Goal: Information Seeking & Learning: Understand process/instructions

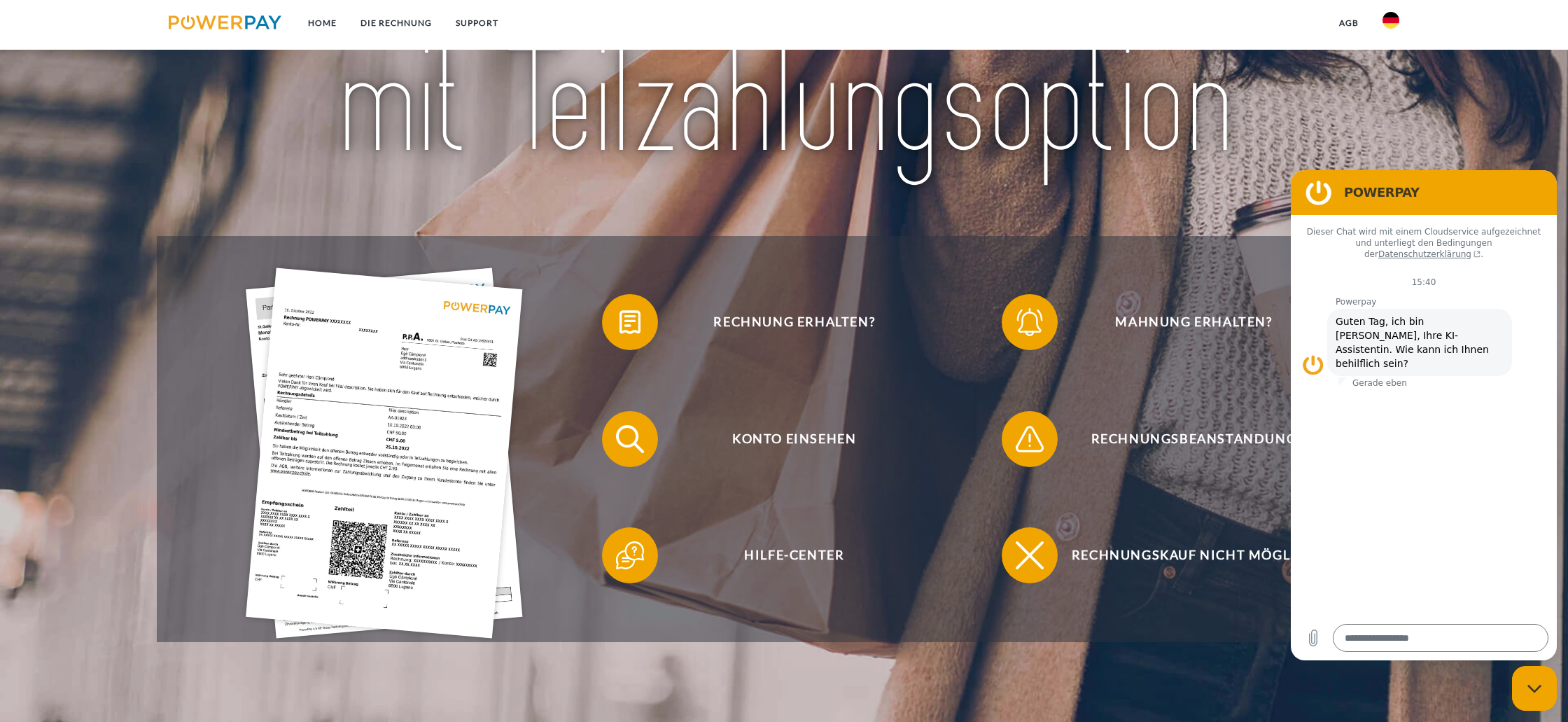
scroll to position [236, 0]
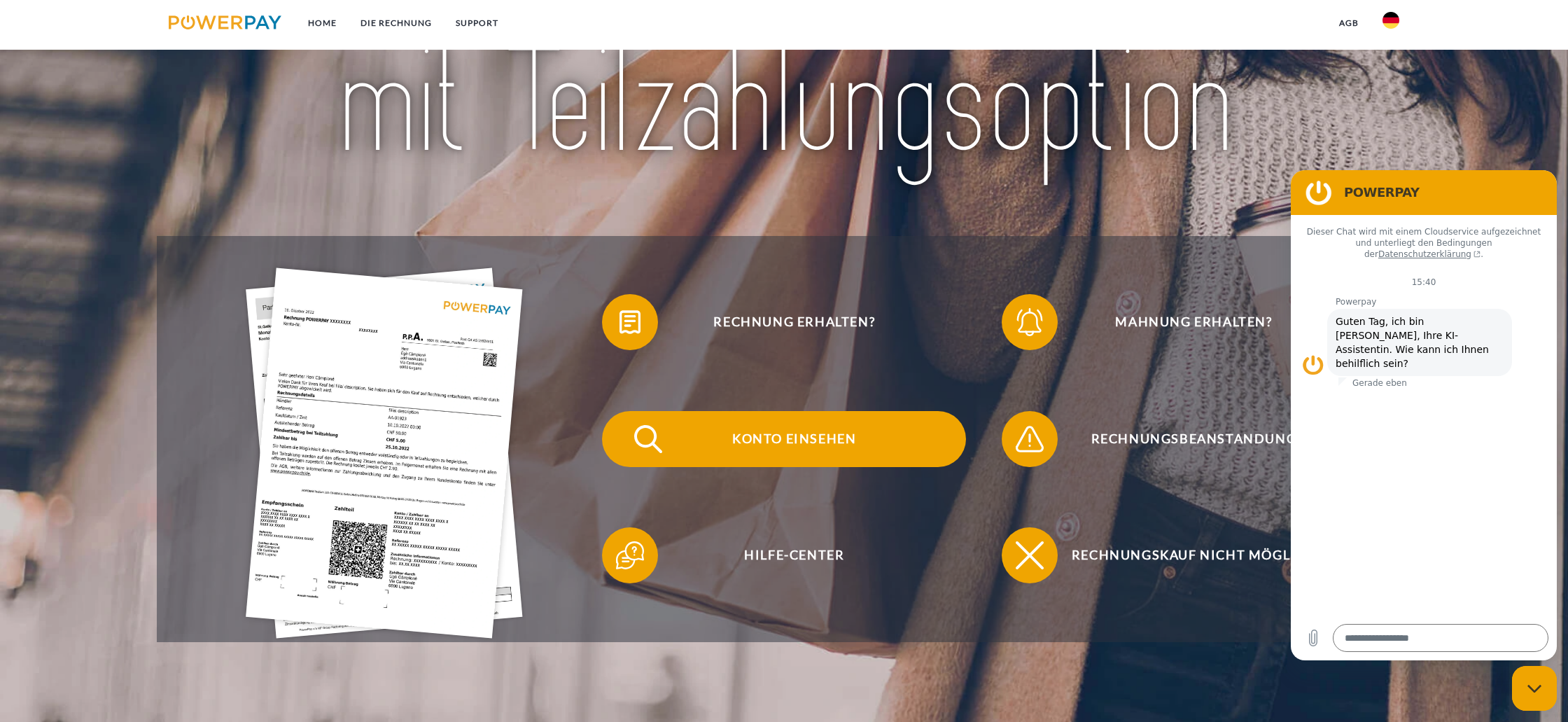
click at [785, 439] on span "Konto einsehen" at bounding box center [794, 438] width 343 height 56
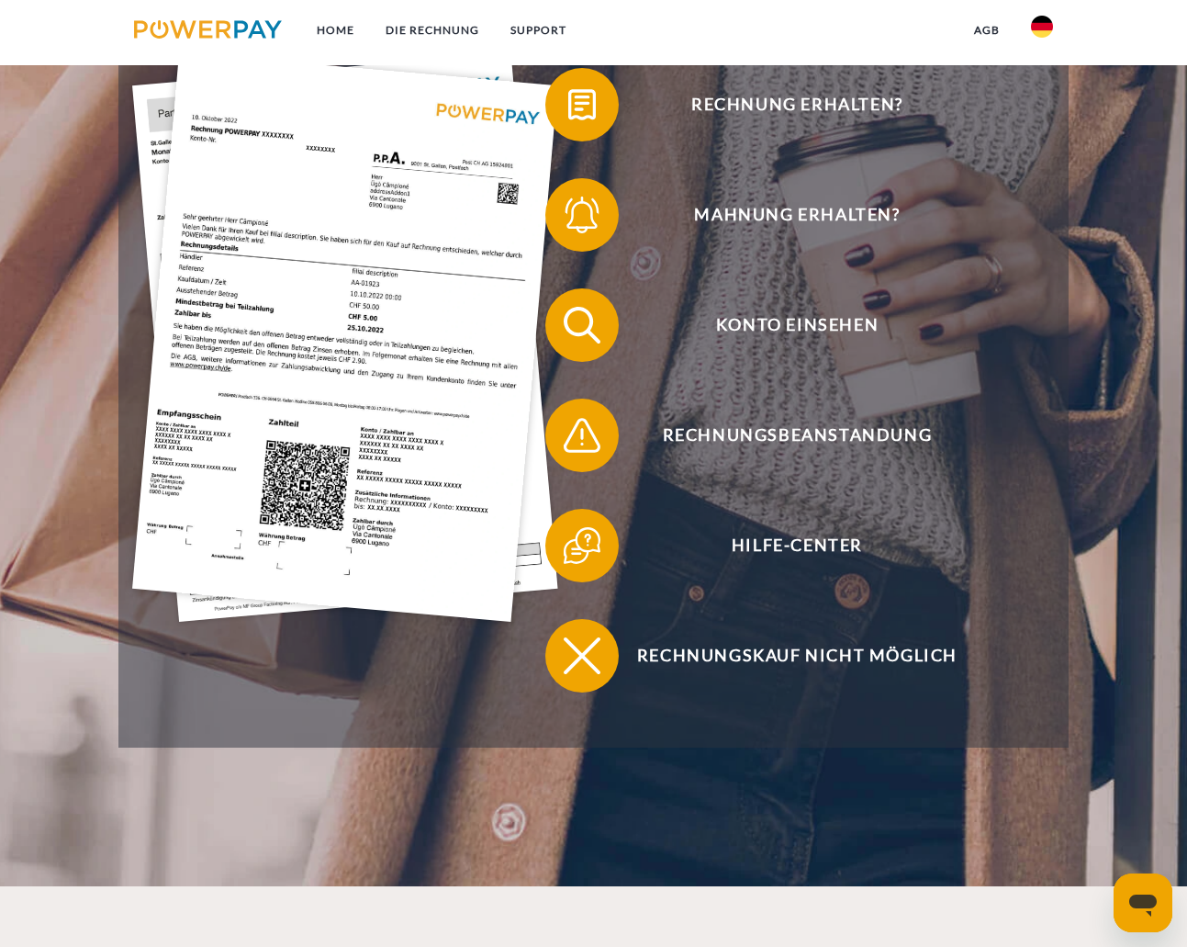
scroll to position [404, 0]
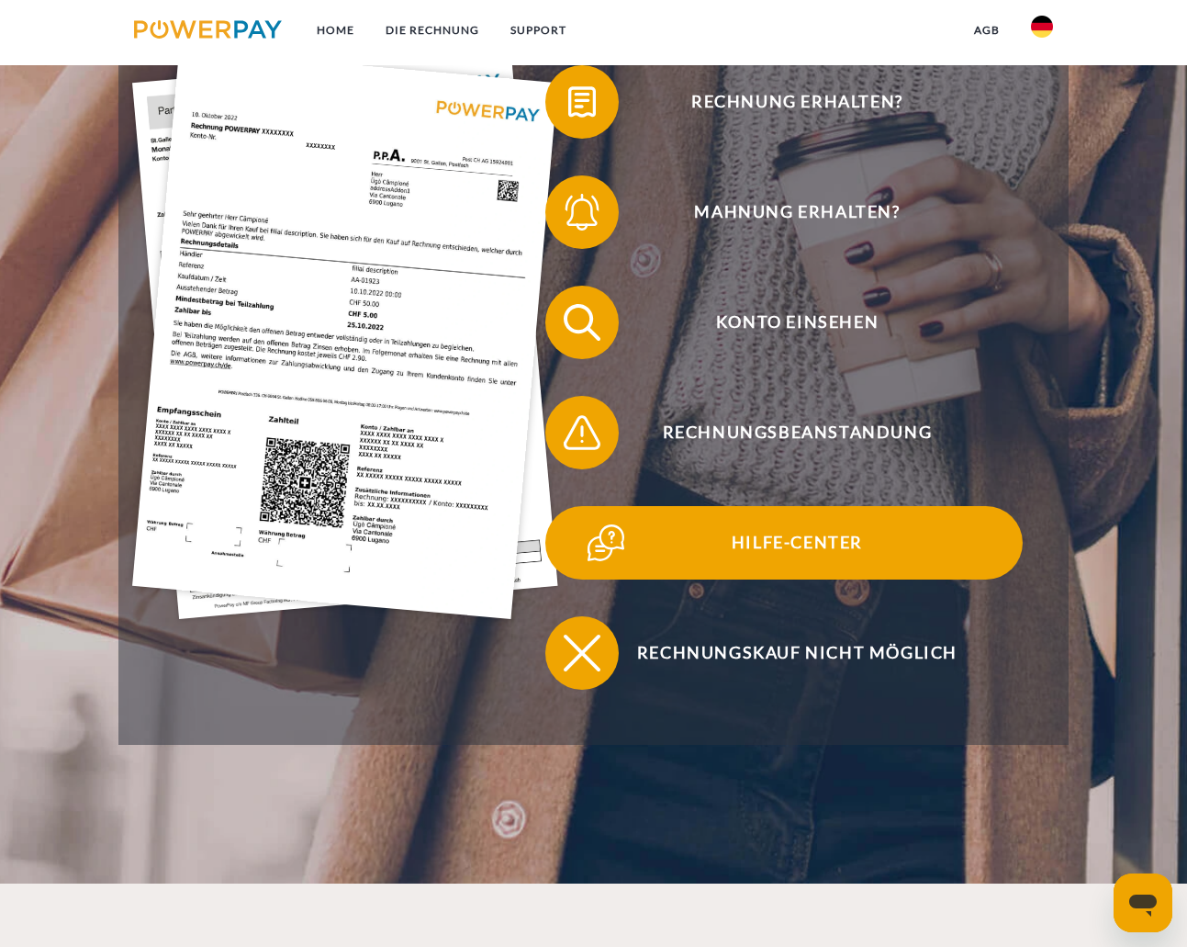
click at [778, 554] on span "Hilfe-Center" at bounding box center [797, 542] width 450 height 73
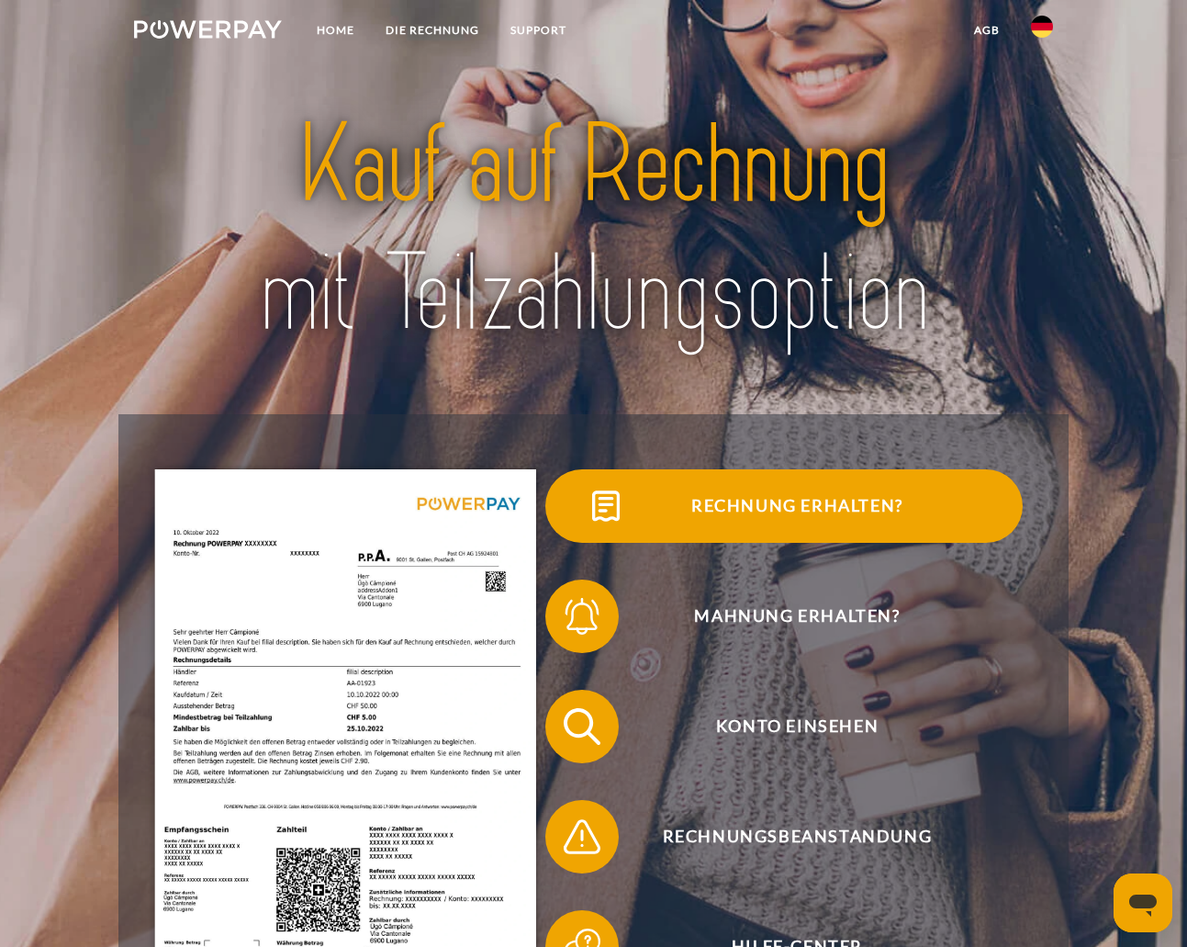
click at [811, 510] on span "Rechnung erhalten?" at bounding box center [797, 505] width 450 height 73
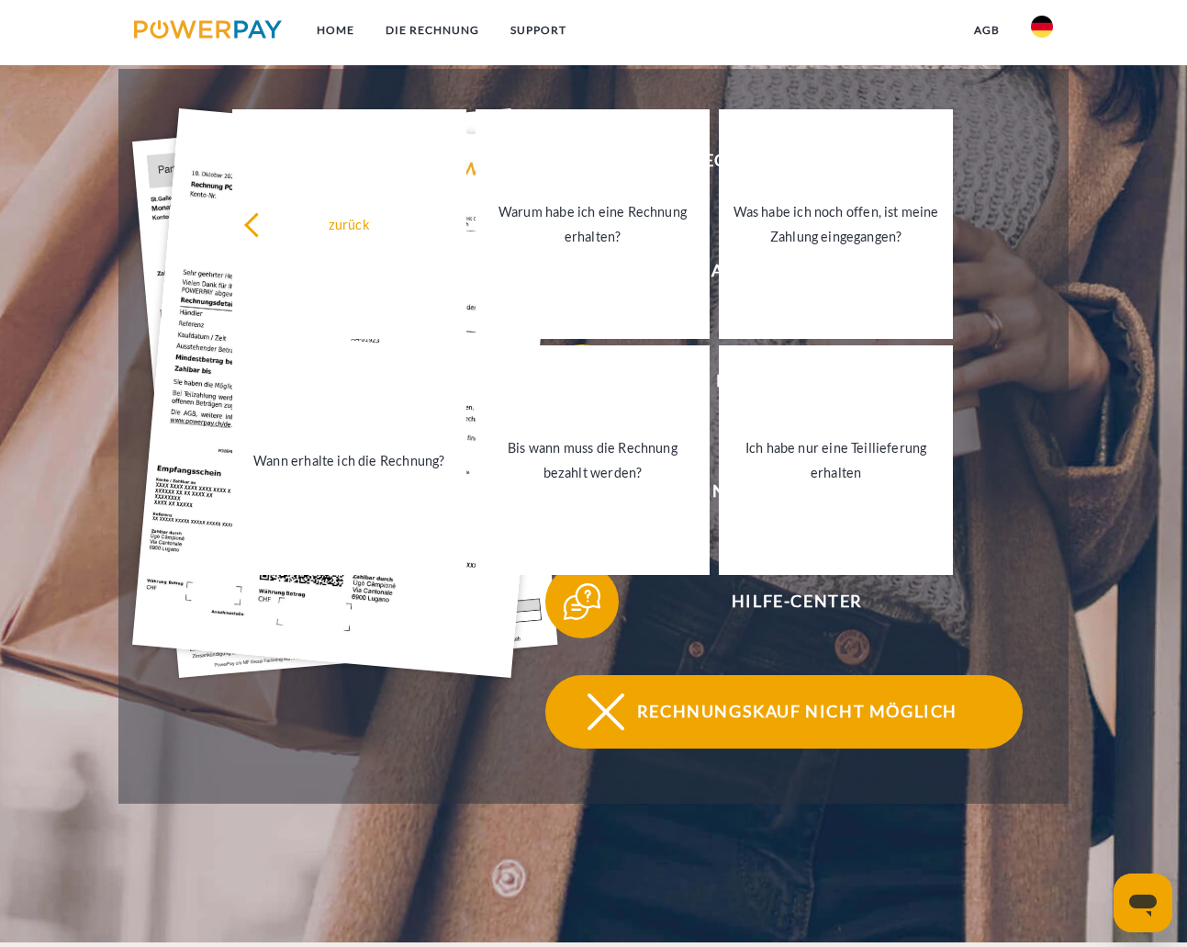
scroll to position [347, 0]
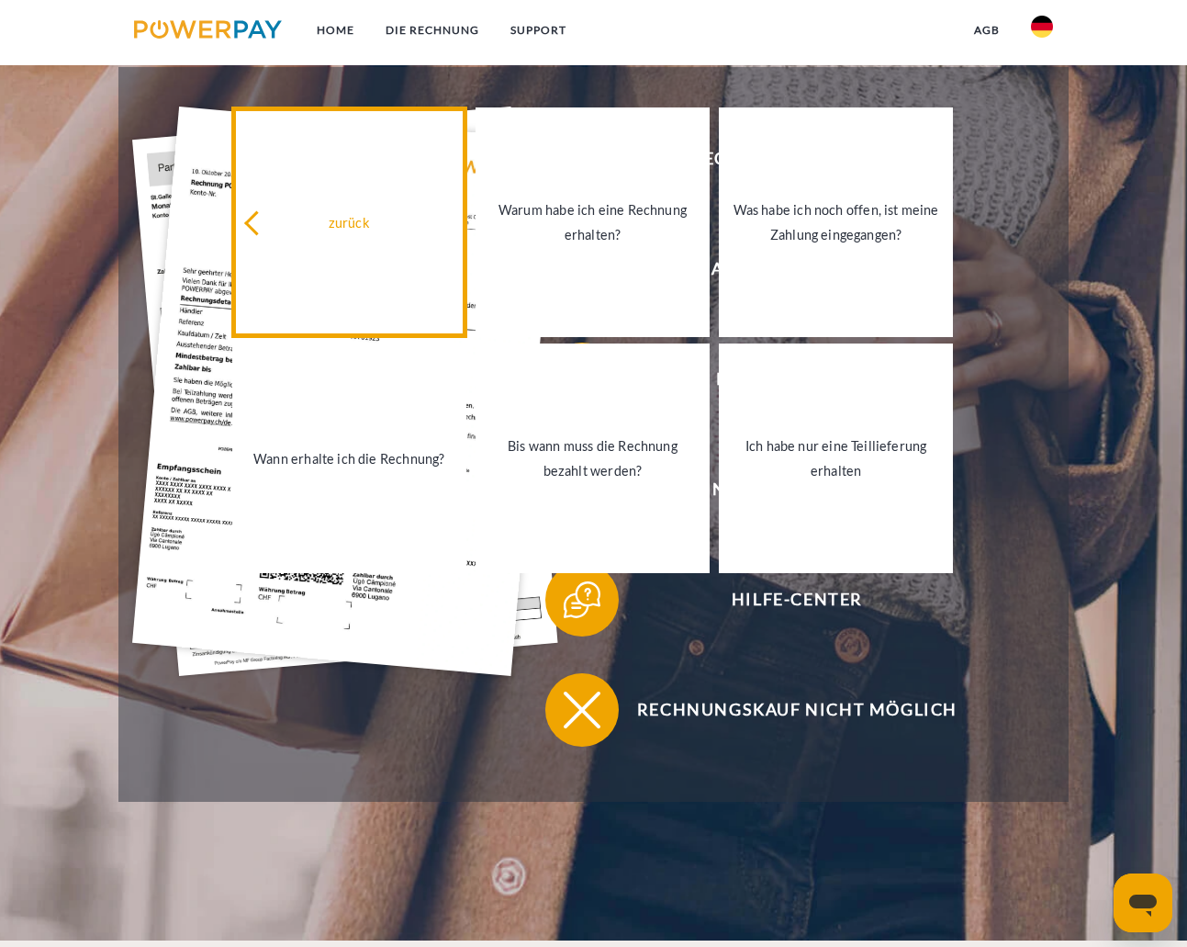
click at [338, 230] on div "zurück" at bounding box center [349, 221] width 212 height 25
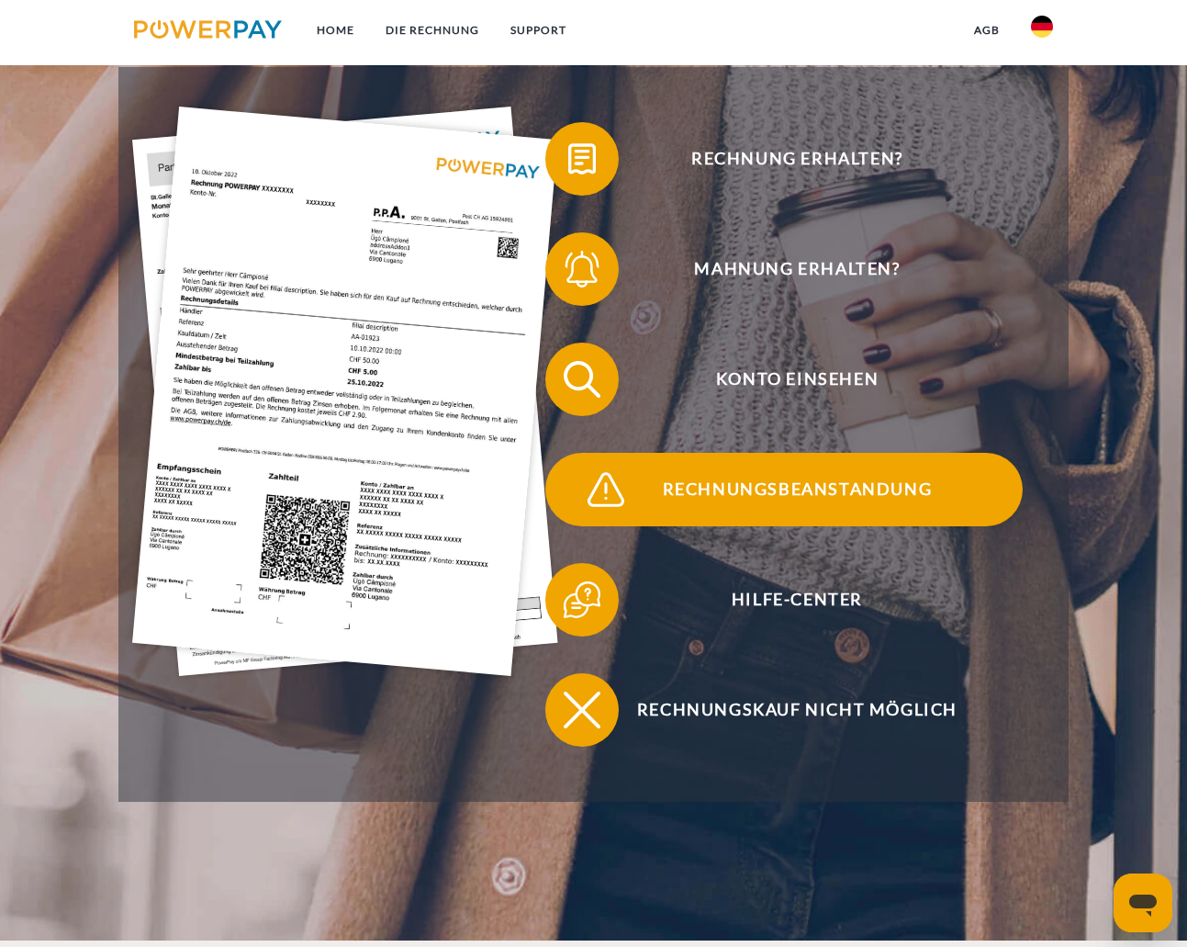
click at [793, 488] on span "Rechnungsbeanstandung" at bounding box center [797, 489] width 450 height 73
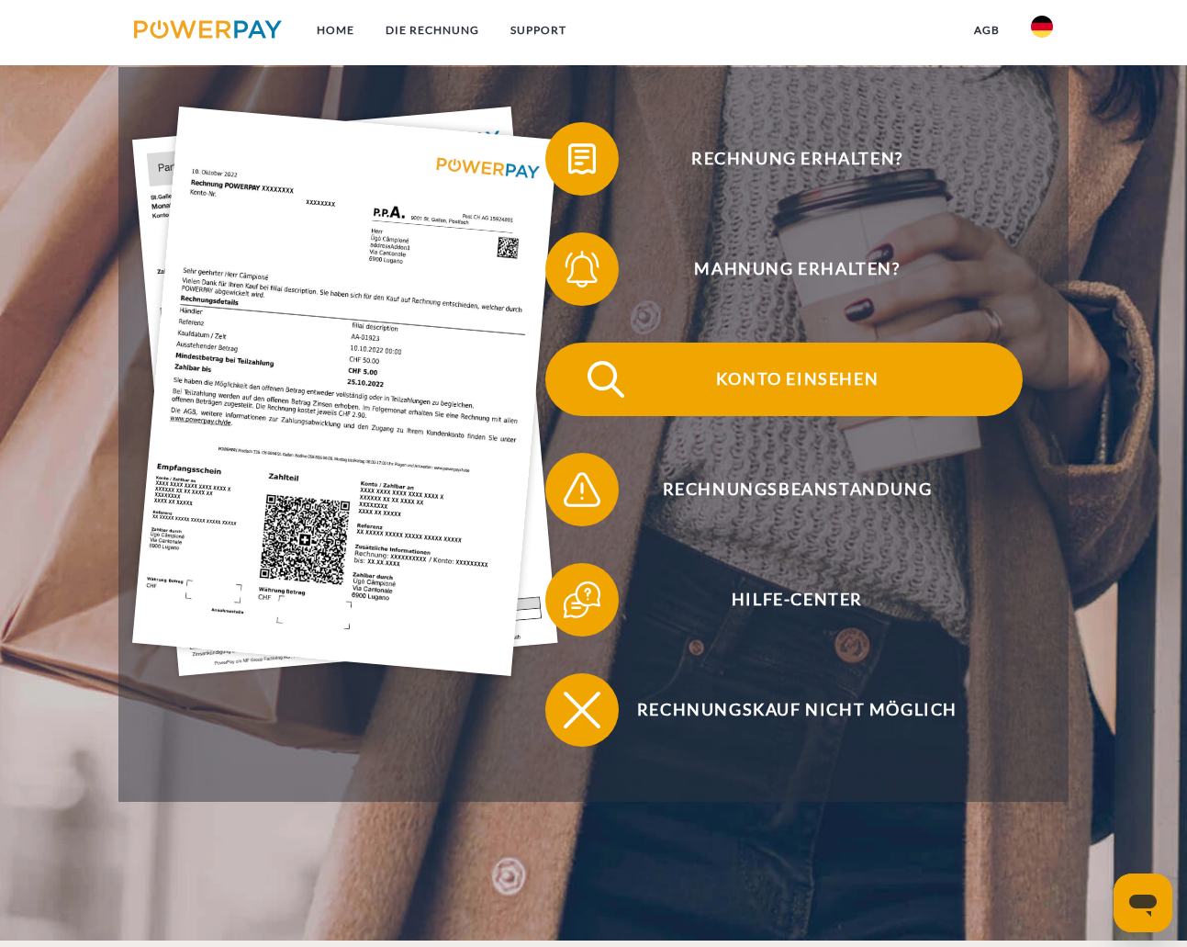
scroll to position [358, 0]
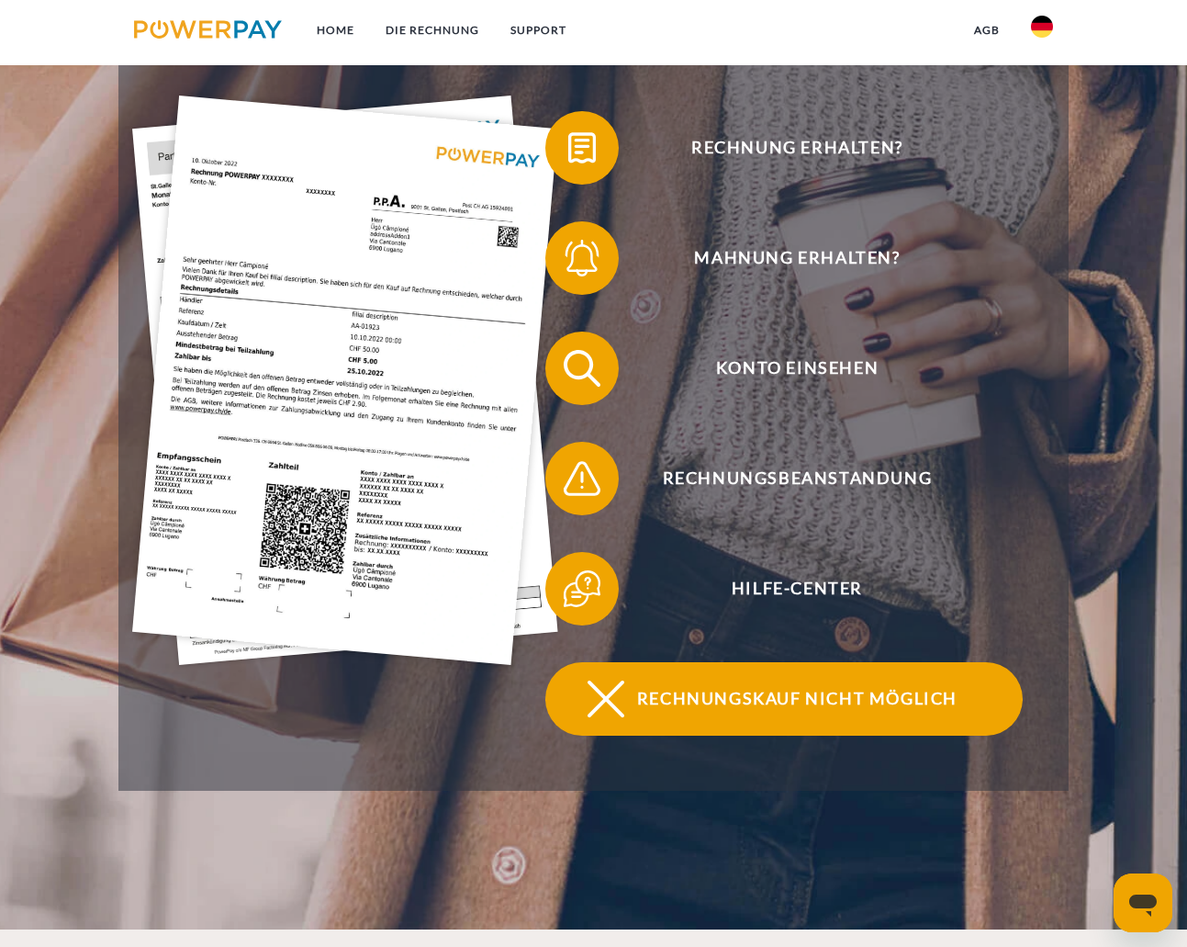
click at [777, 708] on span "Rechnungskauf nicht möglich" at bounding box center [797, 698] width 450 height 73
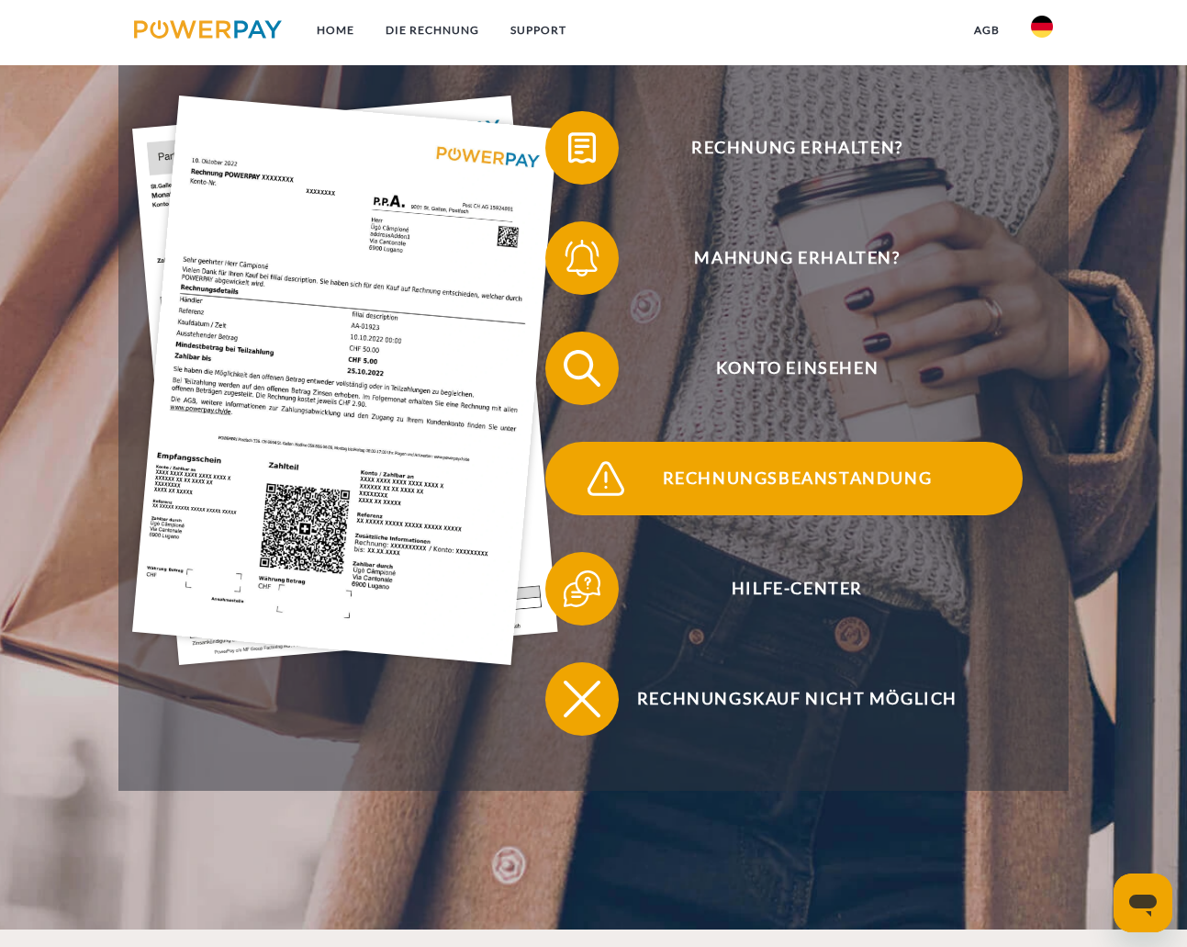
scroll to position [363, 0]
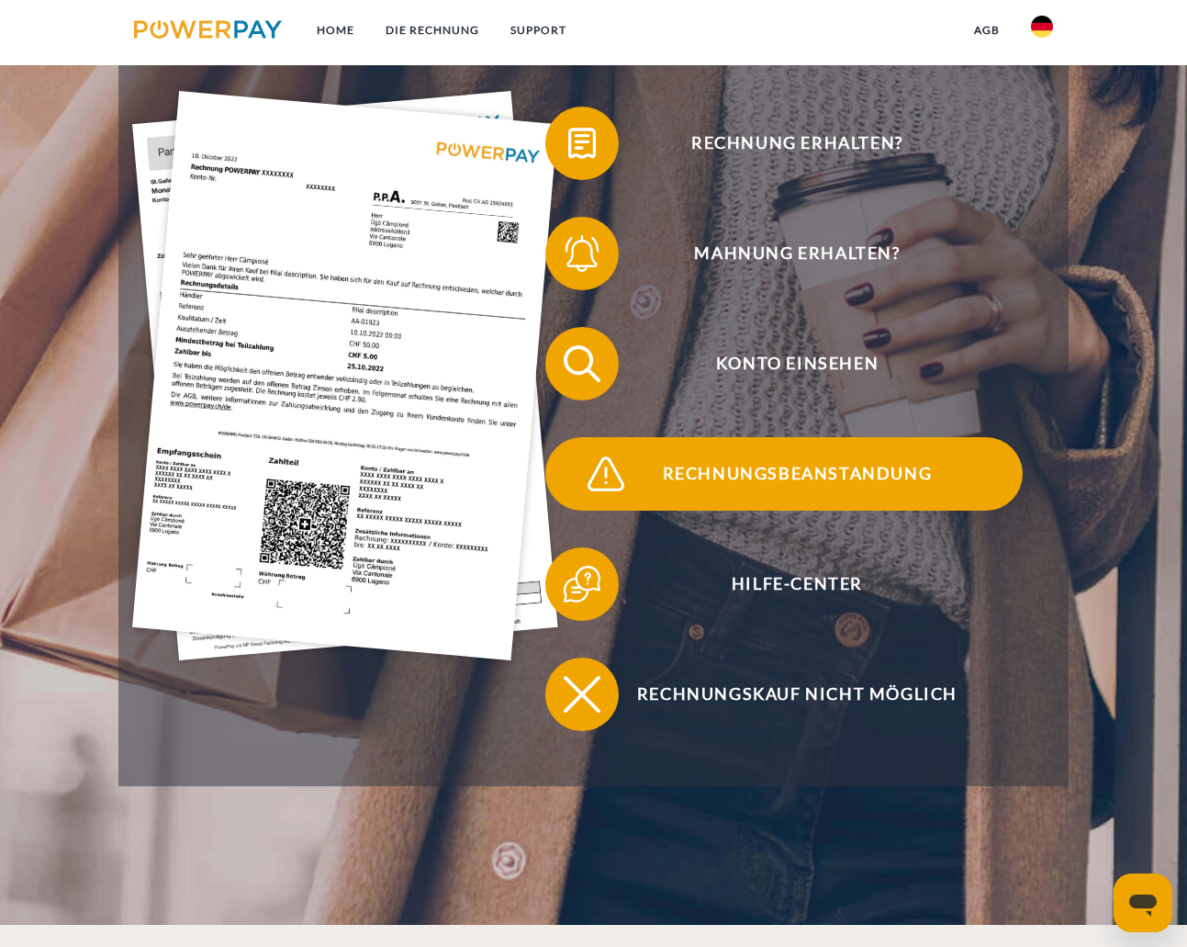
click at [861, 479] on span "Rechnungsbeanstandung" at bounding box center [797, 473] width 450 height 73
